Goal: Find specific page/section: Find specific page/section

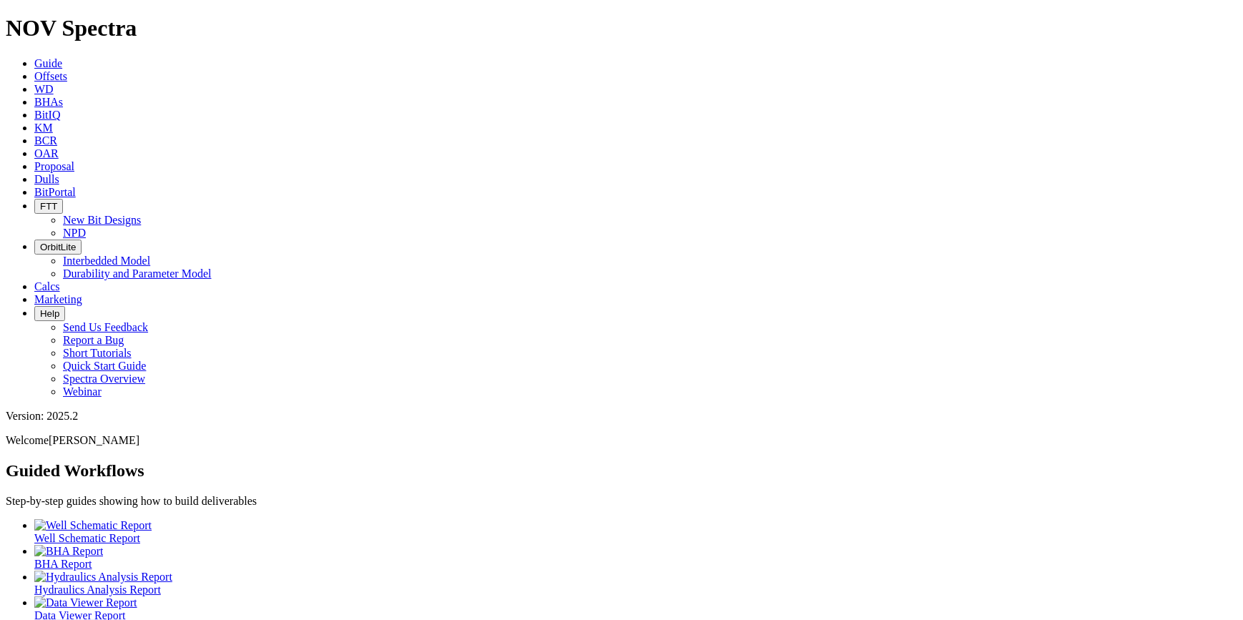
click at [34, 173] on icon at bounding box center [34, 179] width 0 height 12
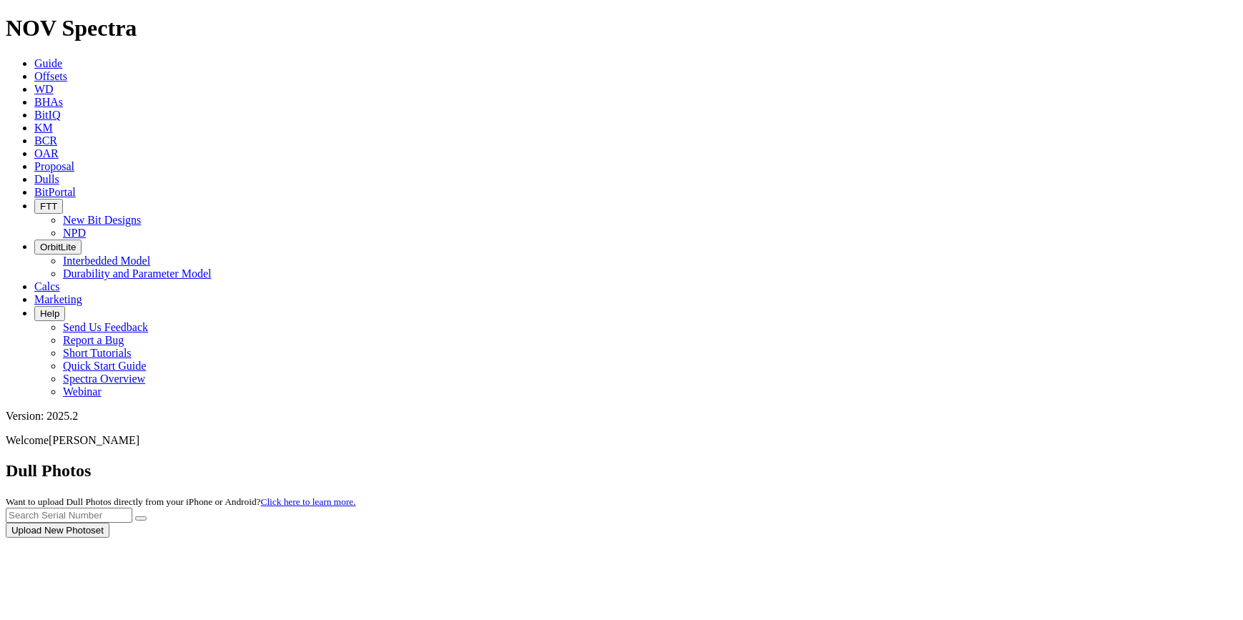
click at [944, 538] on div at bounding box center [621, 538] width 1231 height 0
click at [132, 508] on input "text" at bounding box center [69, 515] width 127 height 15
paste input "F319580"
type input "F319580"
click at [135, 516] on button "submit" at bounding box center [140, 518] width 11 height 4
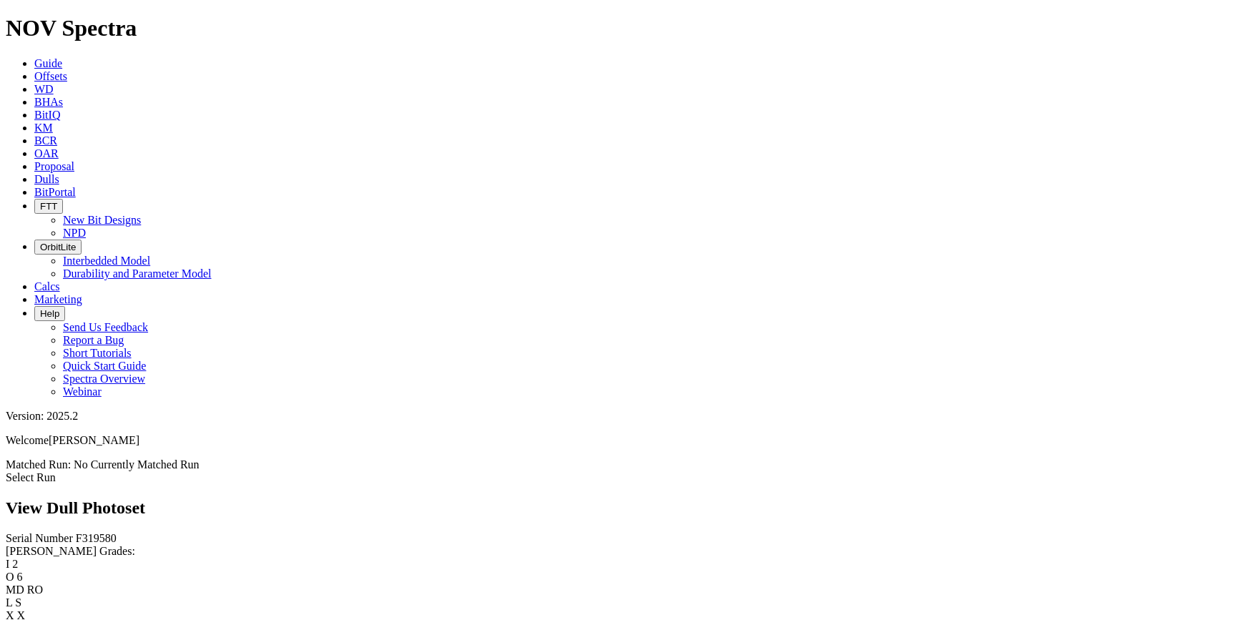
scroll to position [2552, 0]
